Goal: Ask a question

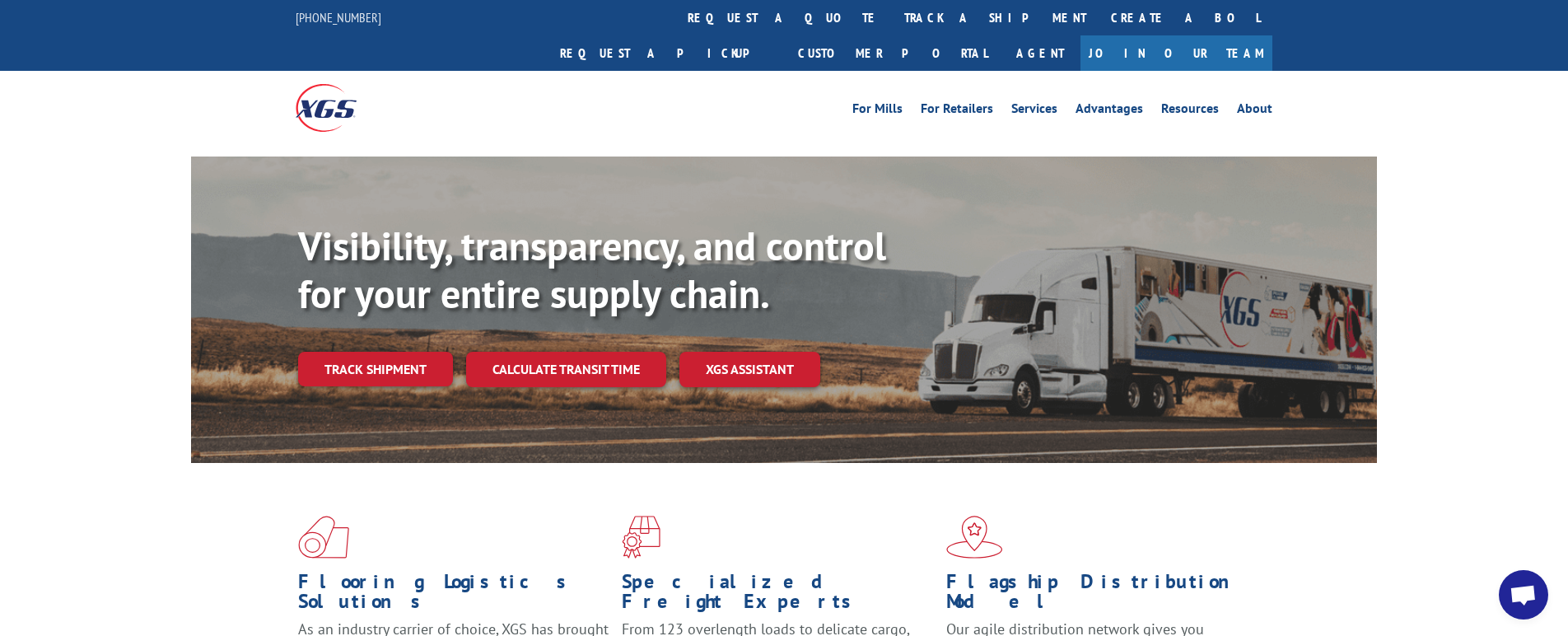
click at [1537, 595] on span "Open chat" at bounding box center [1523, 594] width 49 height 49
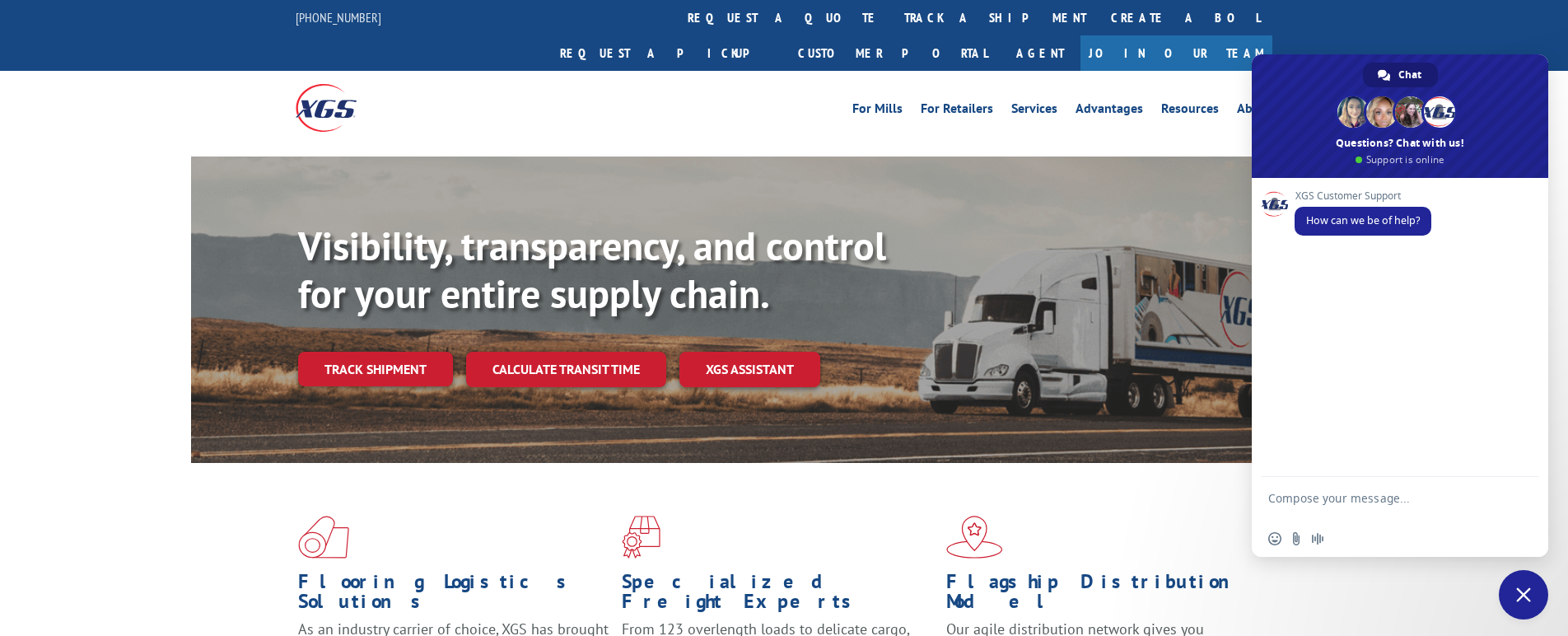
click at [1338, 500] on textarea "Compose your message..." at bounding box center [1381, 506] width 227 height 29
type textarea "L"
click at [105, 297] on div "Visibility, transparency, and control for your entire supply chain. Track shipm…" at bounding box center [784, 325] width 1568 height 339
type textarea "Hello im reaching out to get tracking information regarding a shipment that pic…"
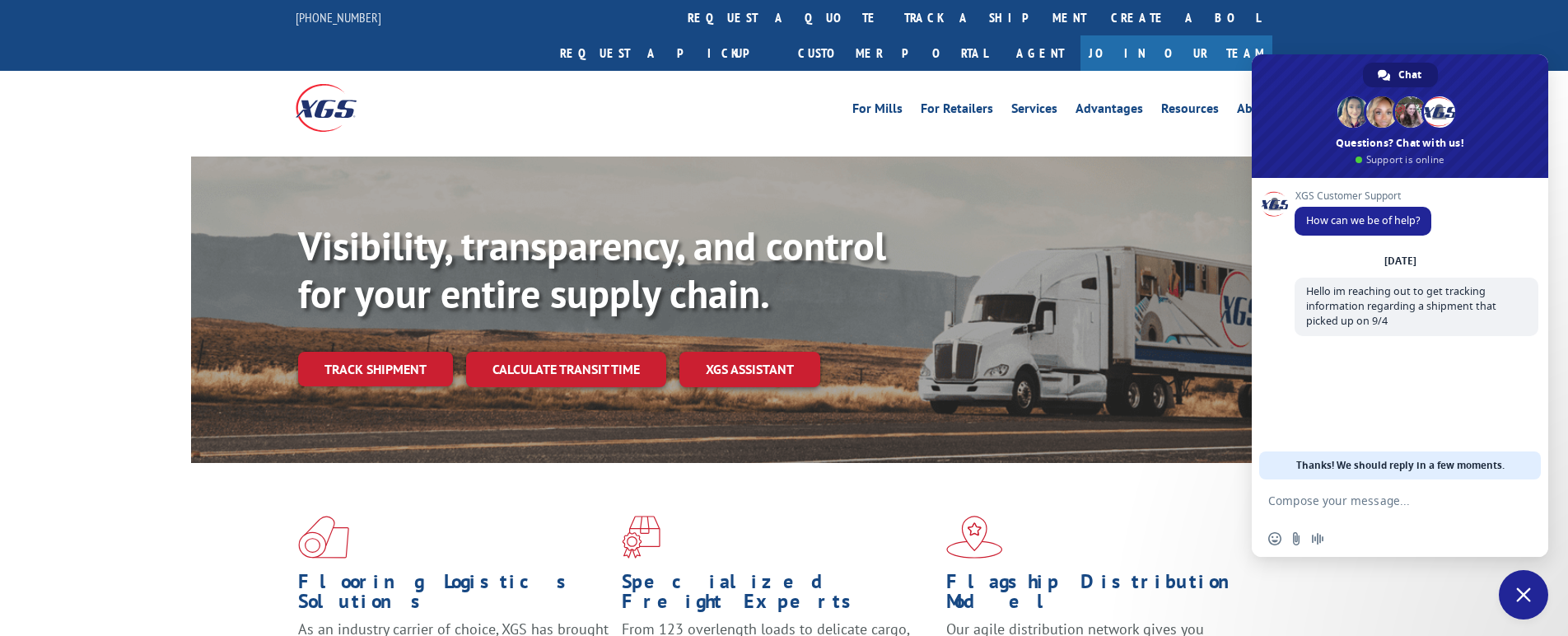
click at [1349, 498] on textarea "Compose your message..." at bounding box center [1381, 500] width 227 height 15
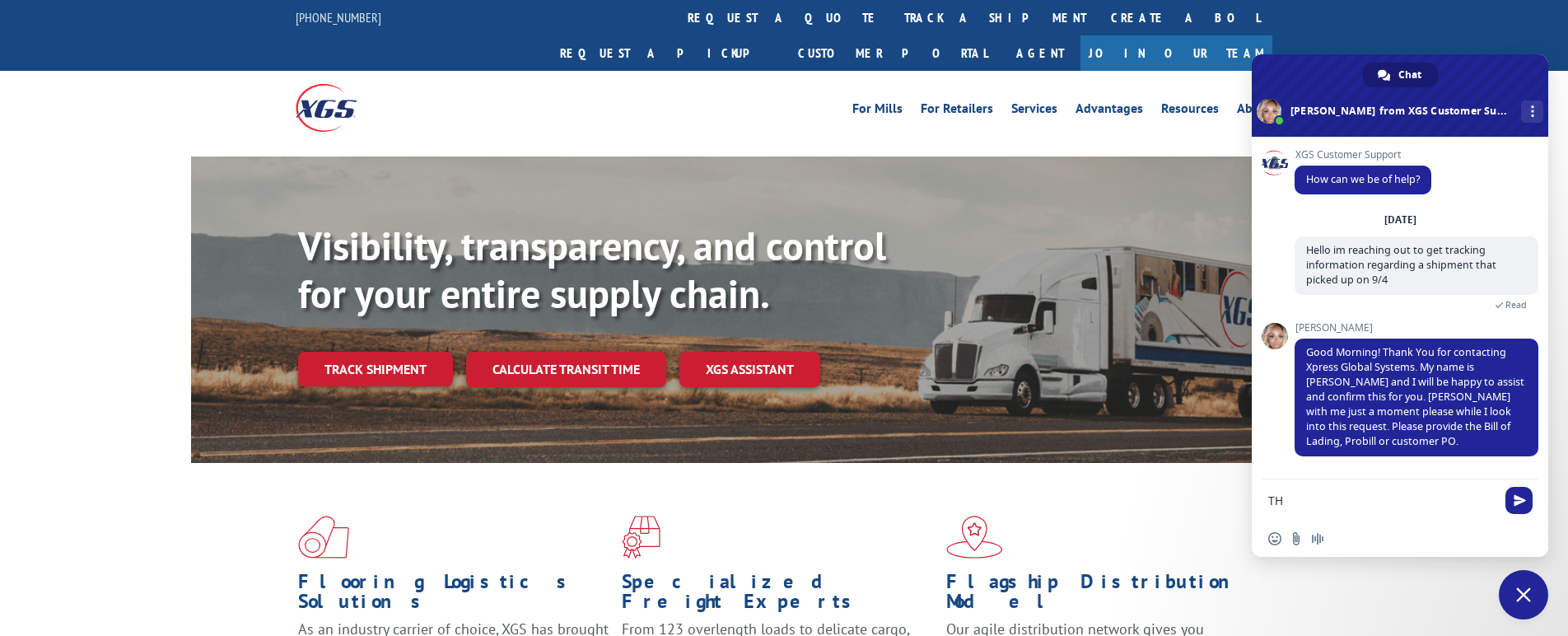
type textarea "T"
click at [1427, 500] on textarea "The BOL number I have is" at bounding box center [1381, 500] width 227 height 15
paste textarea "342682"
type textarea "The BOL number I have is342682 but nothing came up when I searched it. A"
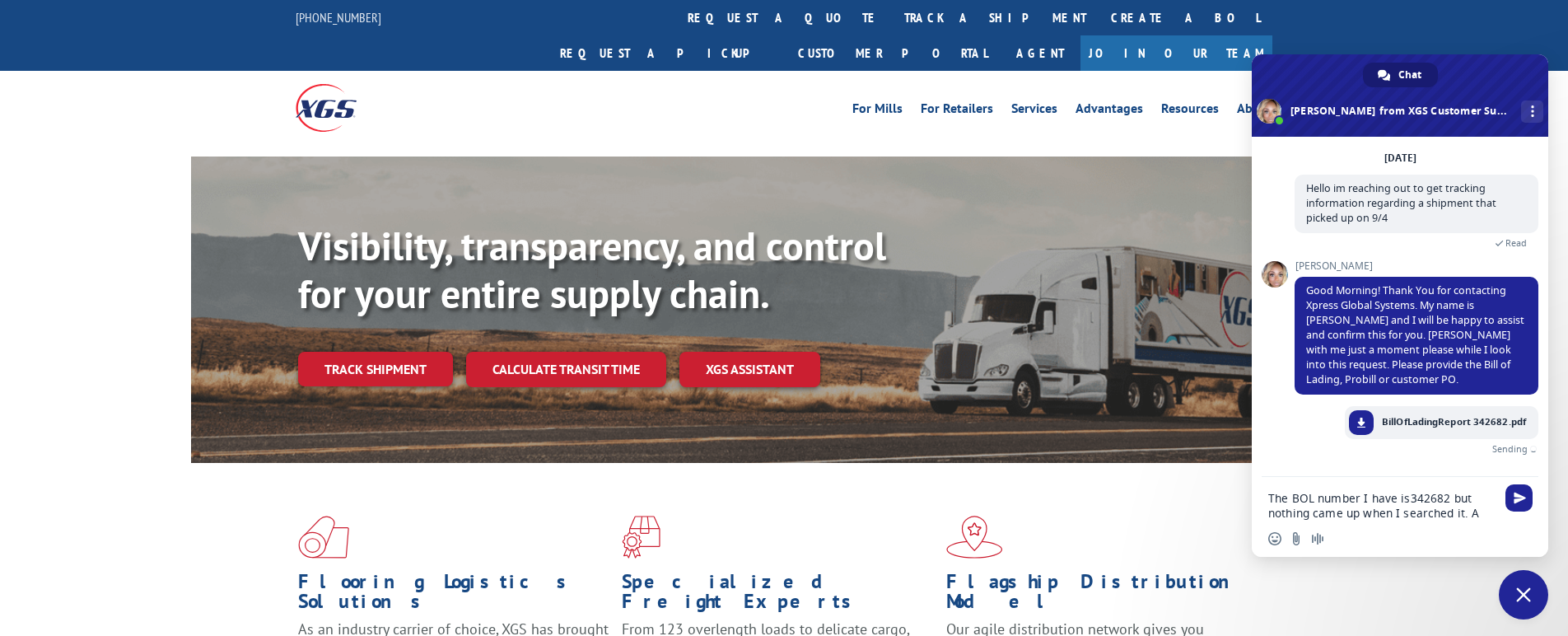
scroll to position [43, 0]
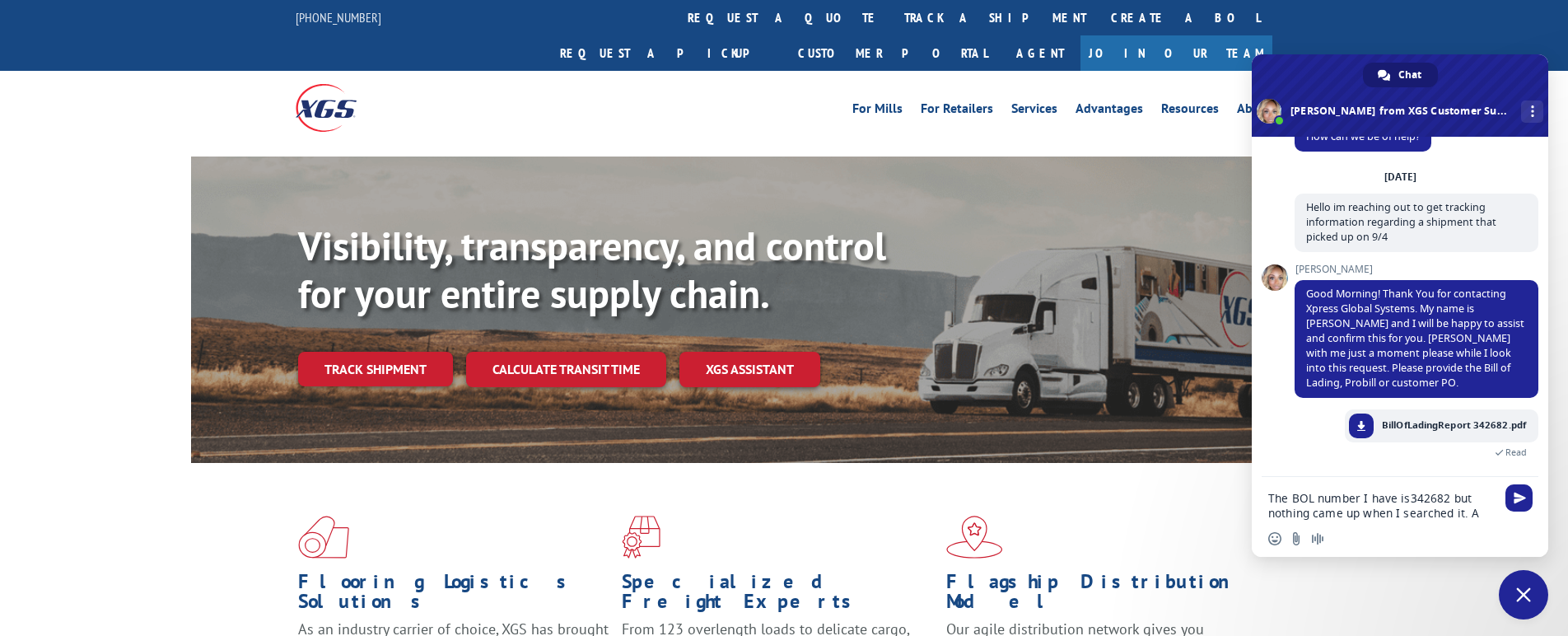
type textarea "The BOL number I have is342682 but nothing came up when I searched it."
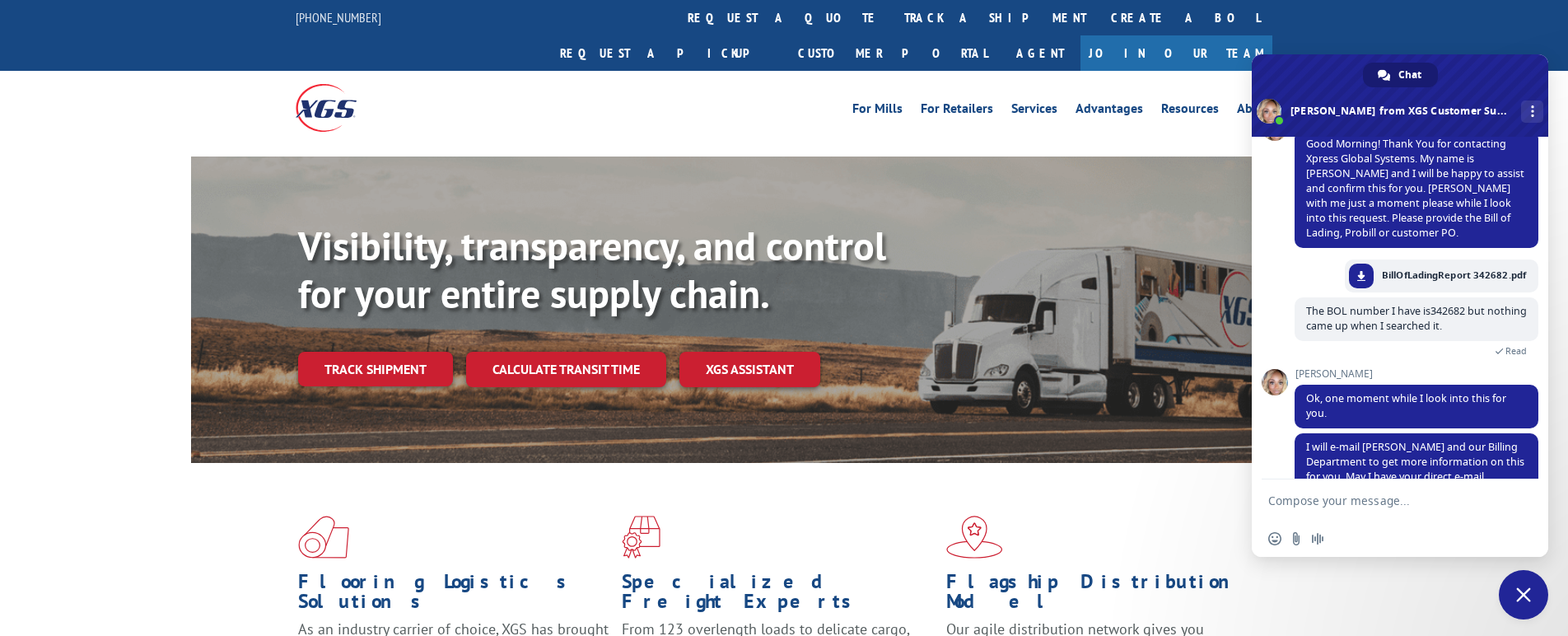
scroll to position [239, 0]
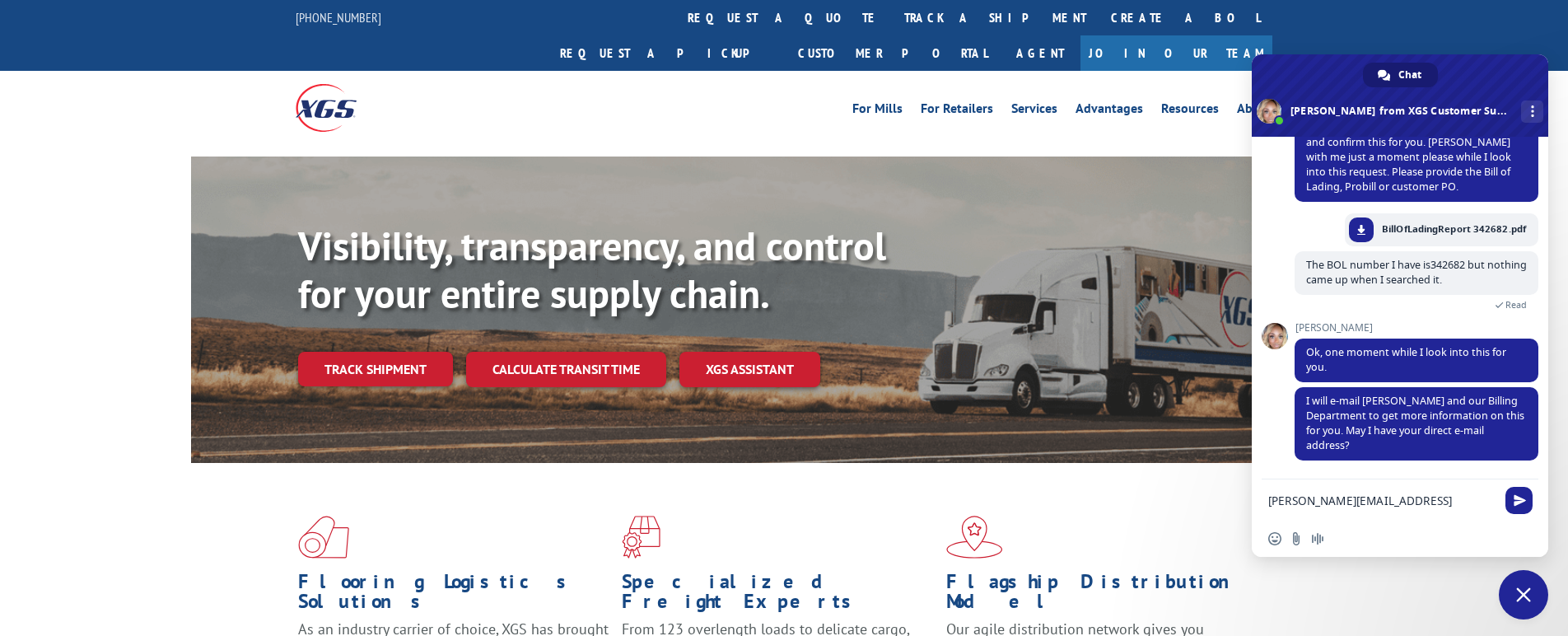
click at [1382, 499] on textarea "[PERSON_NAME][EMAIL_ADDRESS][DOMAIN_NAME]" at bounding box center [1381, 500] width 227 height 15
click at [1470, 498] on textarea "[PERSON_NAME][EMAIL_ADDRESS][DOMAIN_NAME]" at bounding box center [1381, 500] width 227 height 15
type textarea "[PERSON_NAME][EMAIL_ADDRESS][DOMAIN_NAME]"
click at [1524, 501] on span "Send" at bounding box center [1520, 500] width 13 height 13
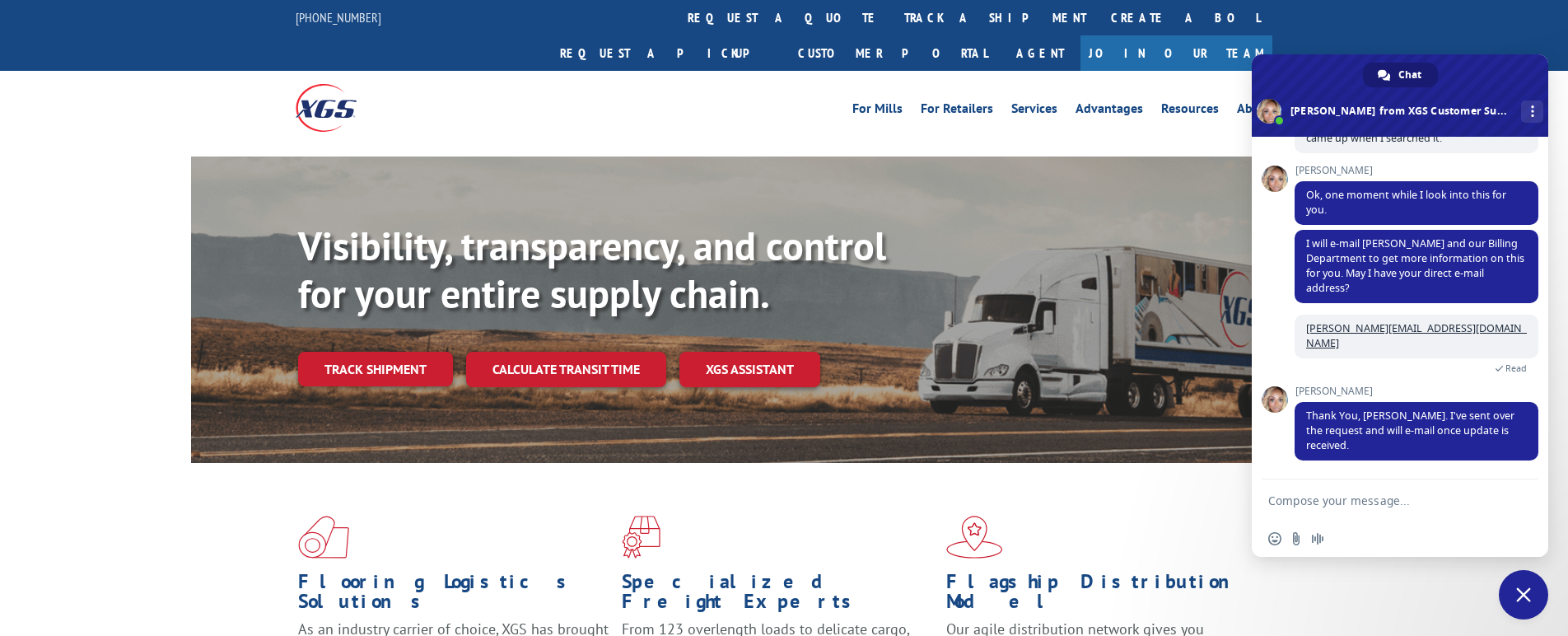
scroll to position [400, 0]
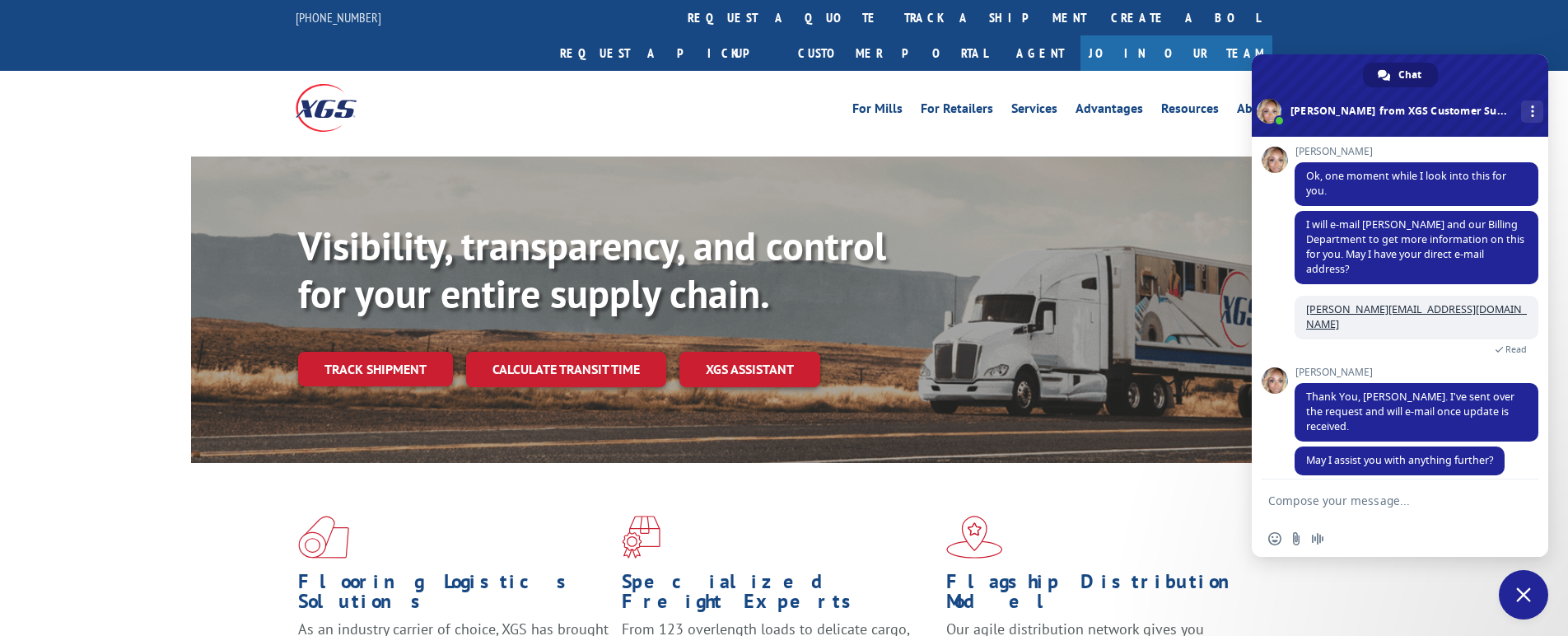
click at [1412, 498] on textarea "Compose your message..." at bounding box center [1381, 500] width 227 height 15
type textarea "That is all! I will keep an eye out for your email"
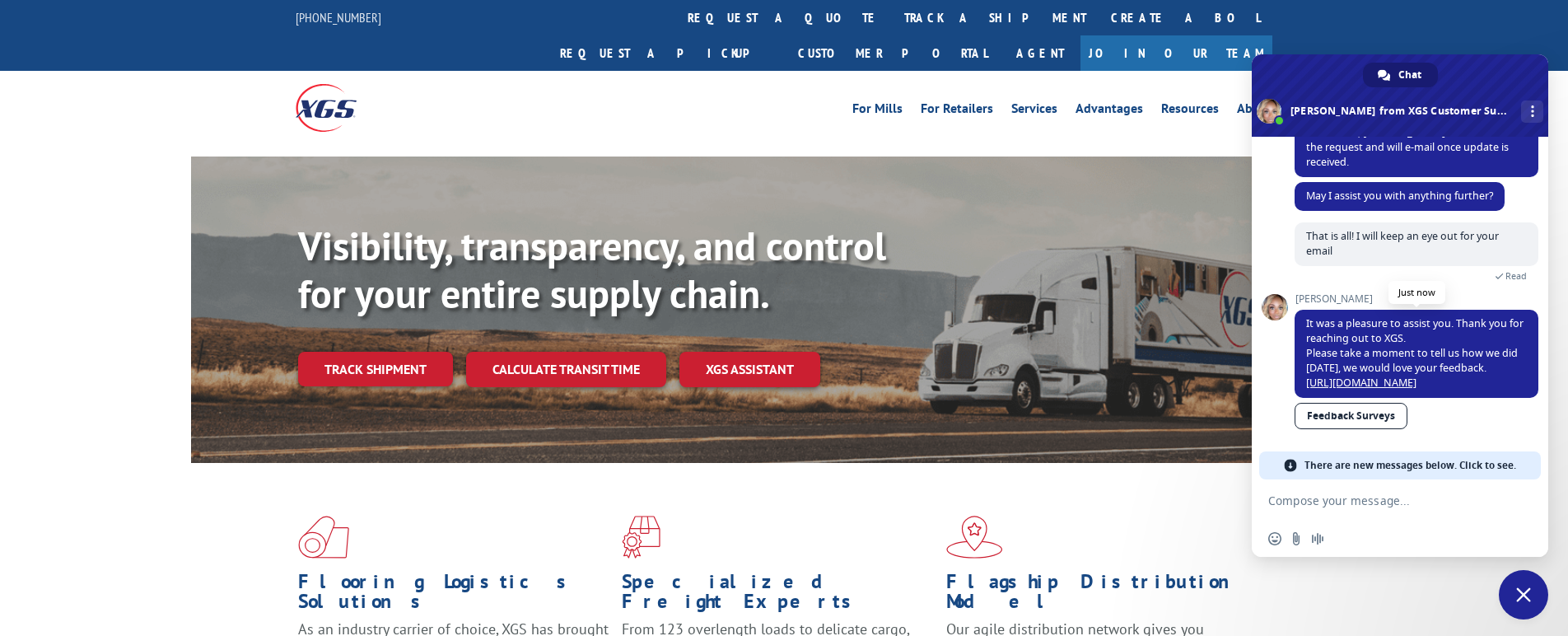
scroll to position [620, 0]
